Goal: Find specific page/section: Find specific page/section

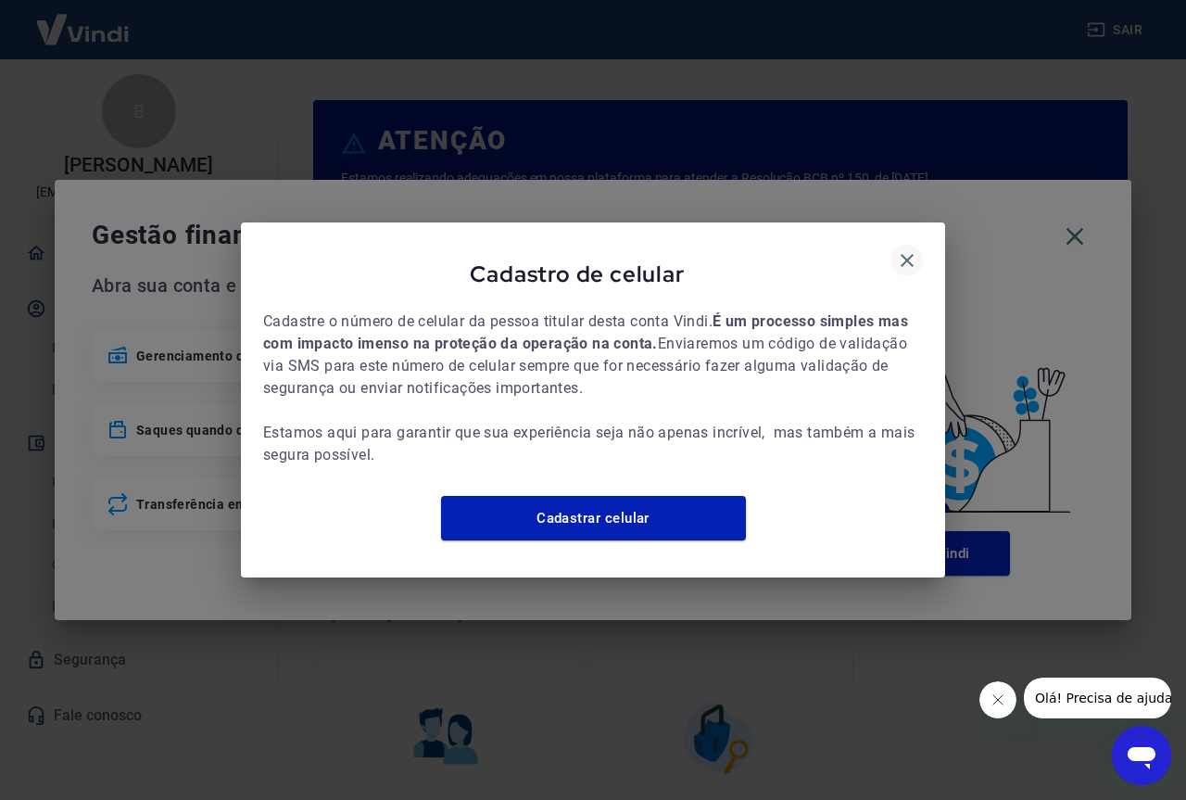
click at [901, 249] on icon "button" at bounding box center [907, 260] width 22 height 22
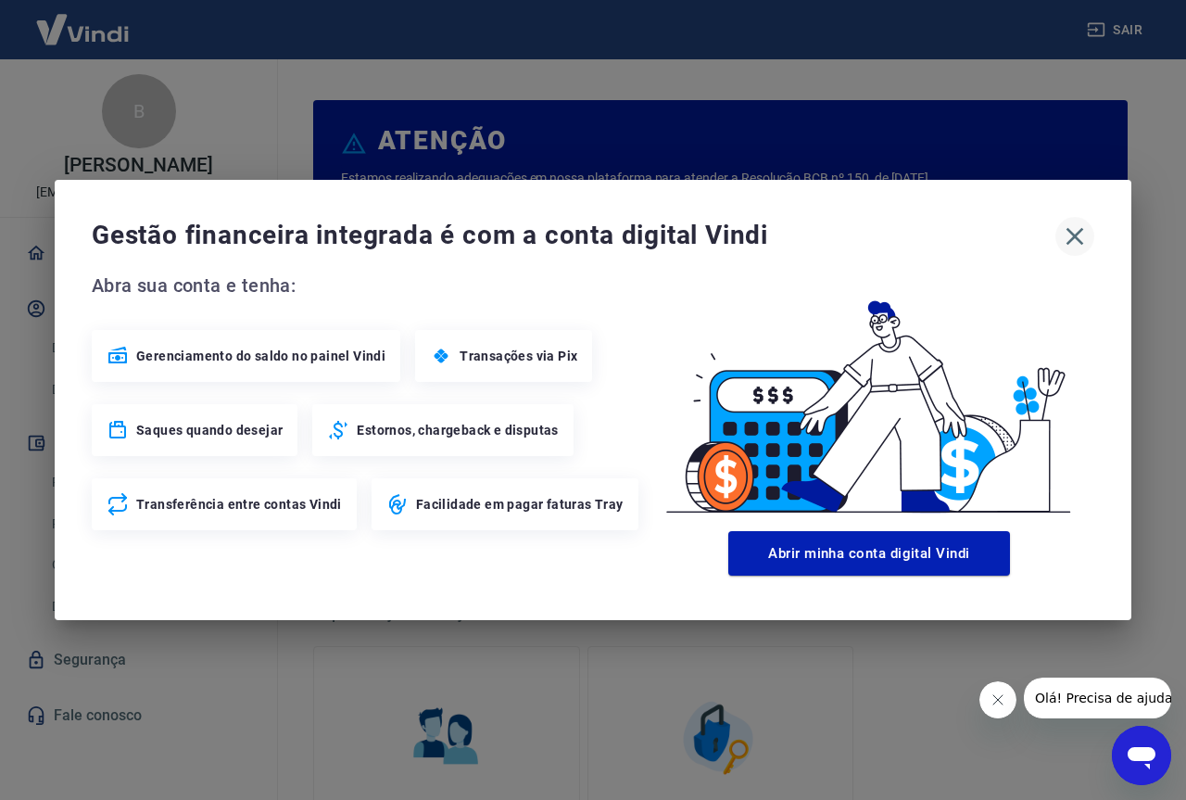
click at [1068, 239] on icon "button" at bounding box center [1075, 236] width 30 height 30
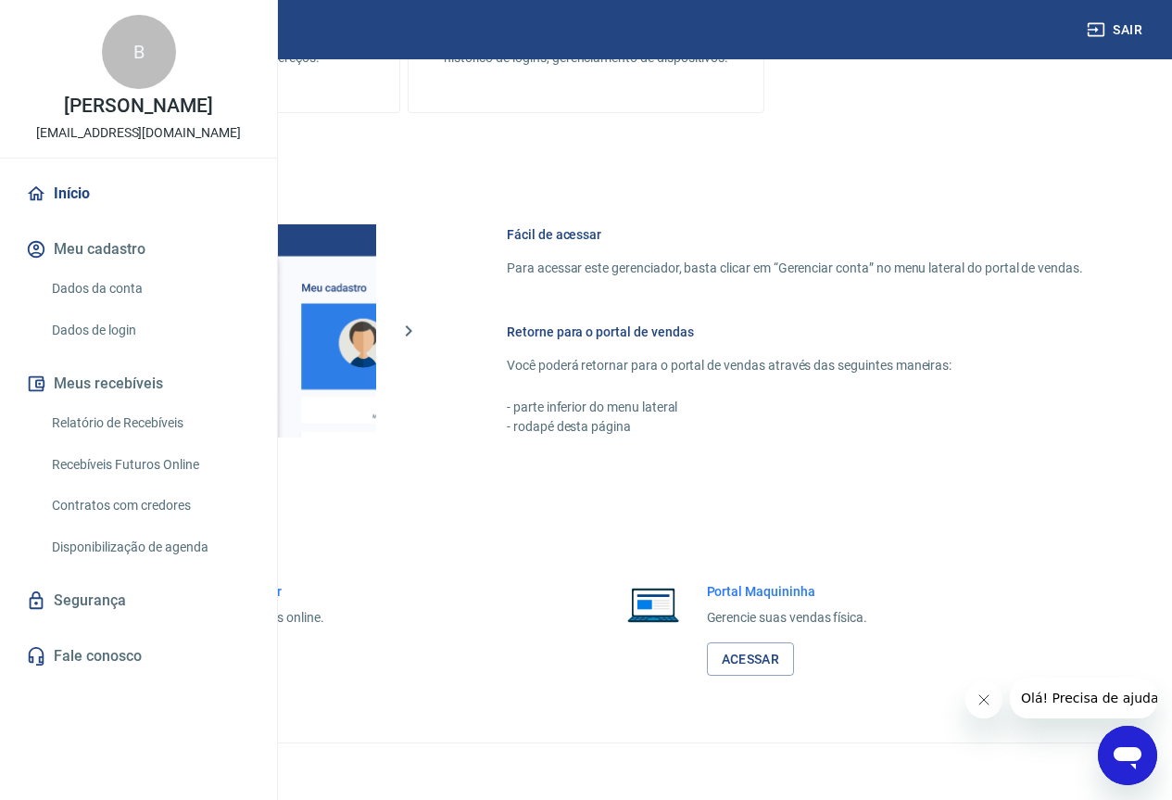
scroll to position [913, 0]
click at [247, 643] on link "Acessar" at bounding box center [203, 659] width 88 height 34
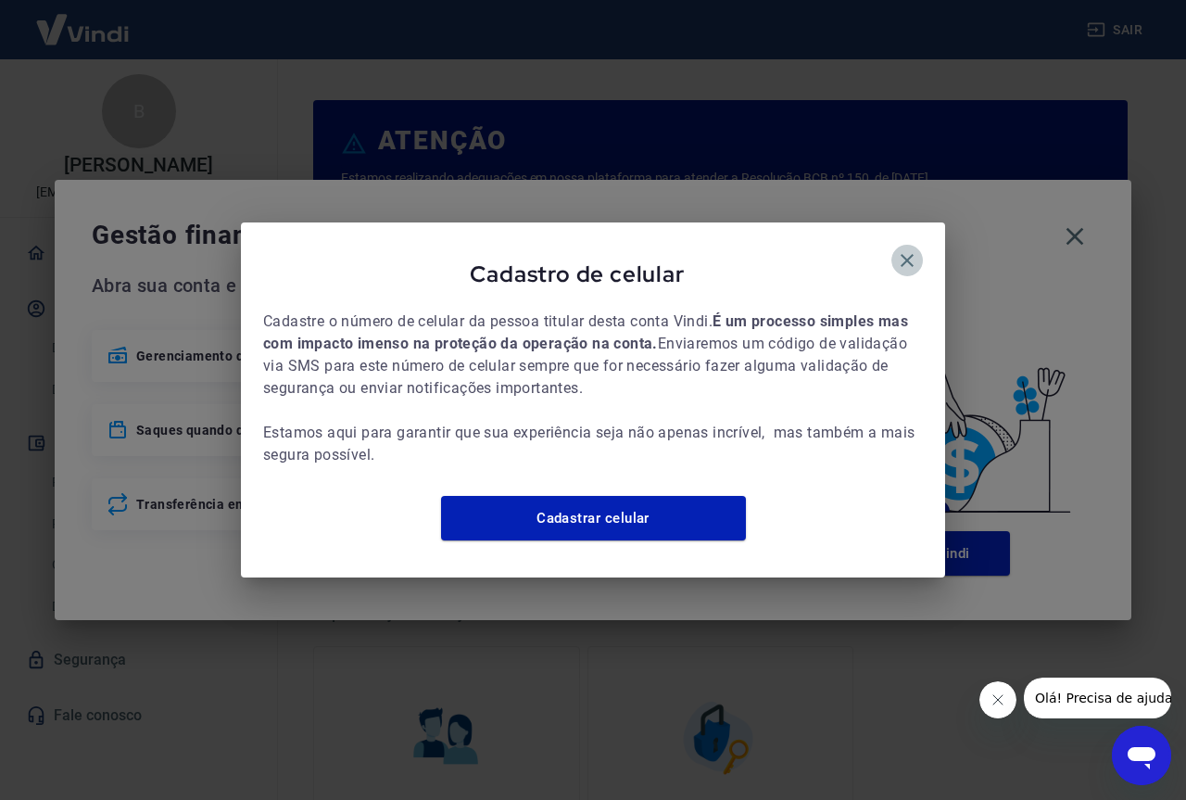
click at [908, 254] on icon "button" at bounding box center [907, 260] width 13 height 13
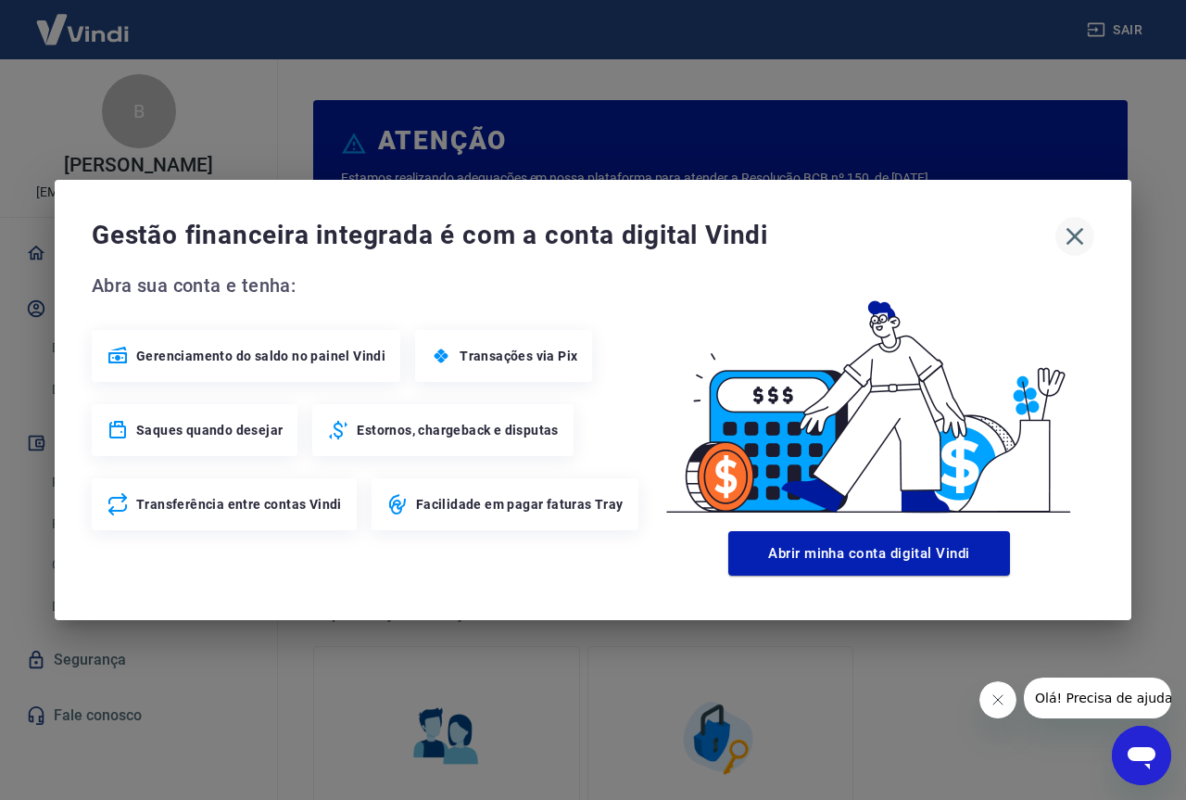
click at [1068, 234] on icon "button" at bounding box center [1075, 236] width 30 height 30
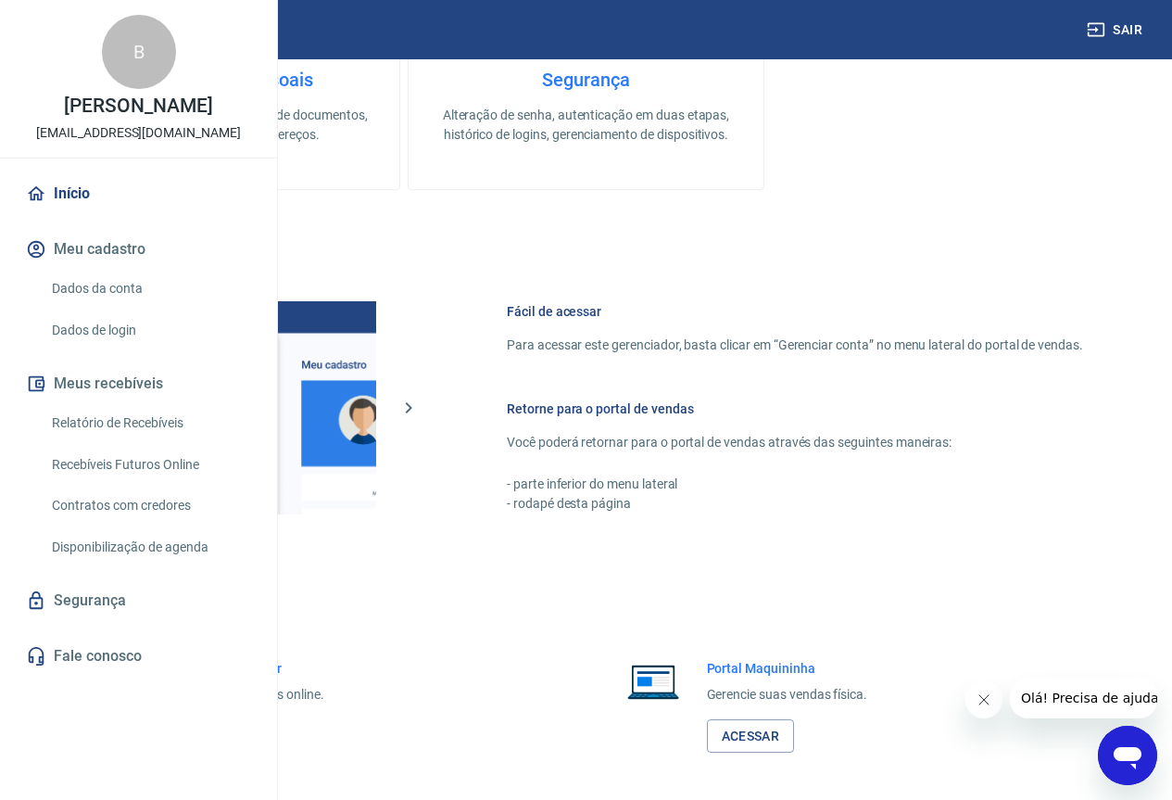
scroll to position [913, 0]
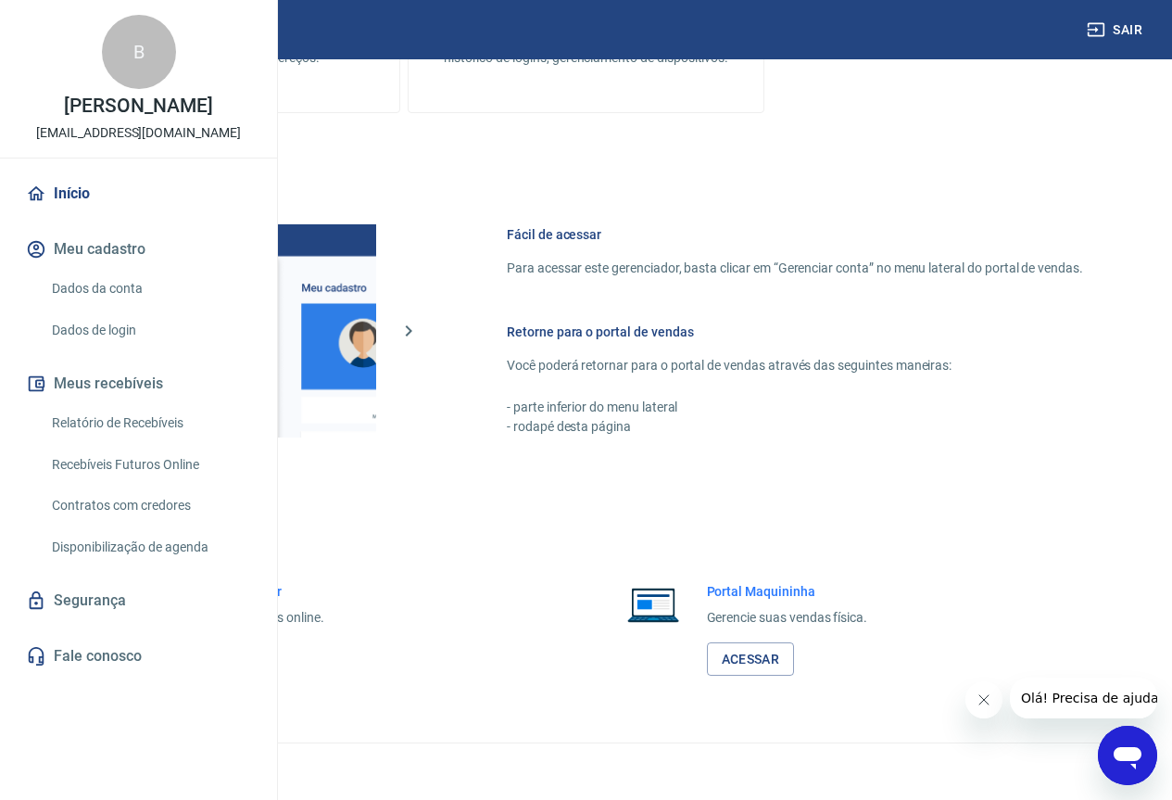
click at [247, 659] on link "Acessar" at bounding box center [203, 659] width 88 height 34
